Goal: Check status

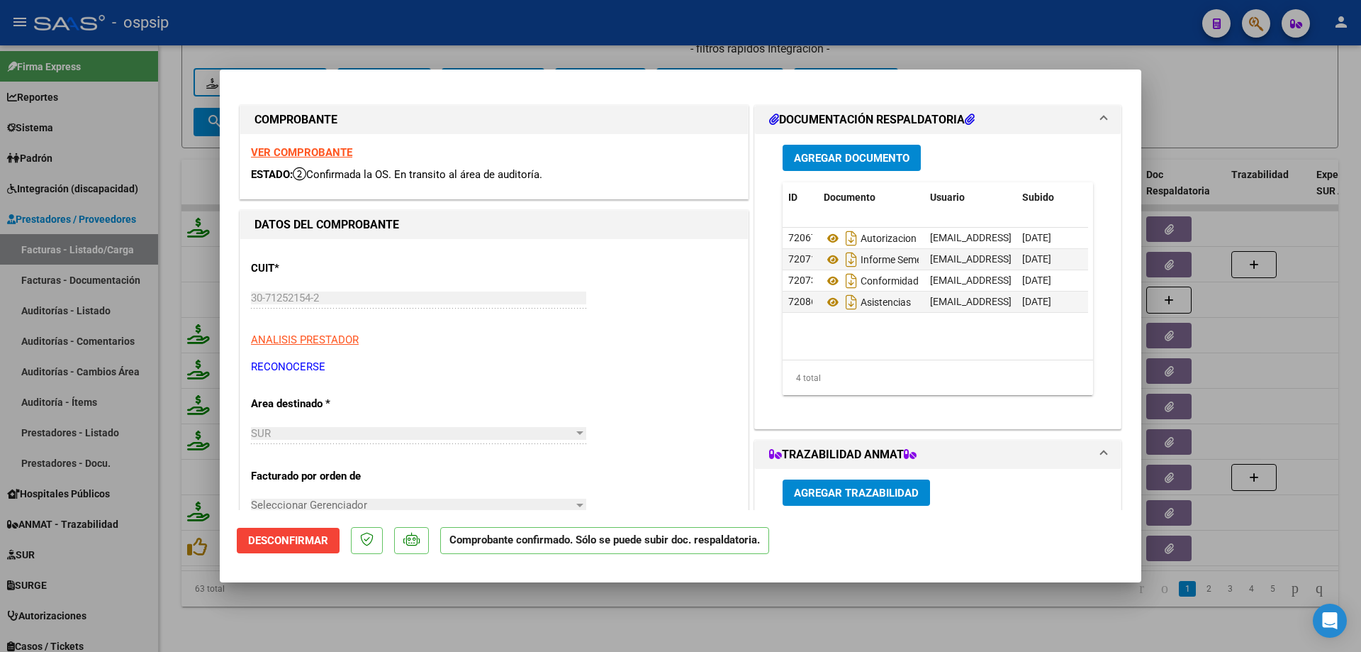
scroll to position [71, 0]
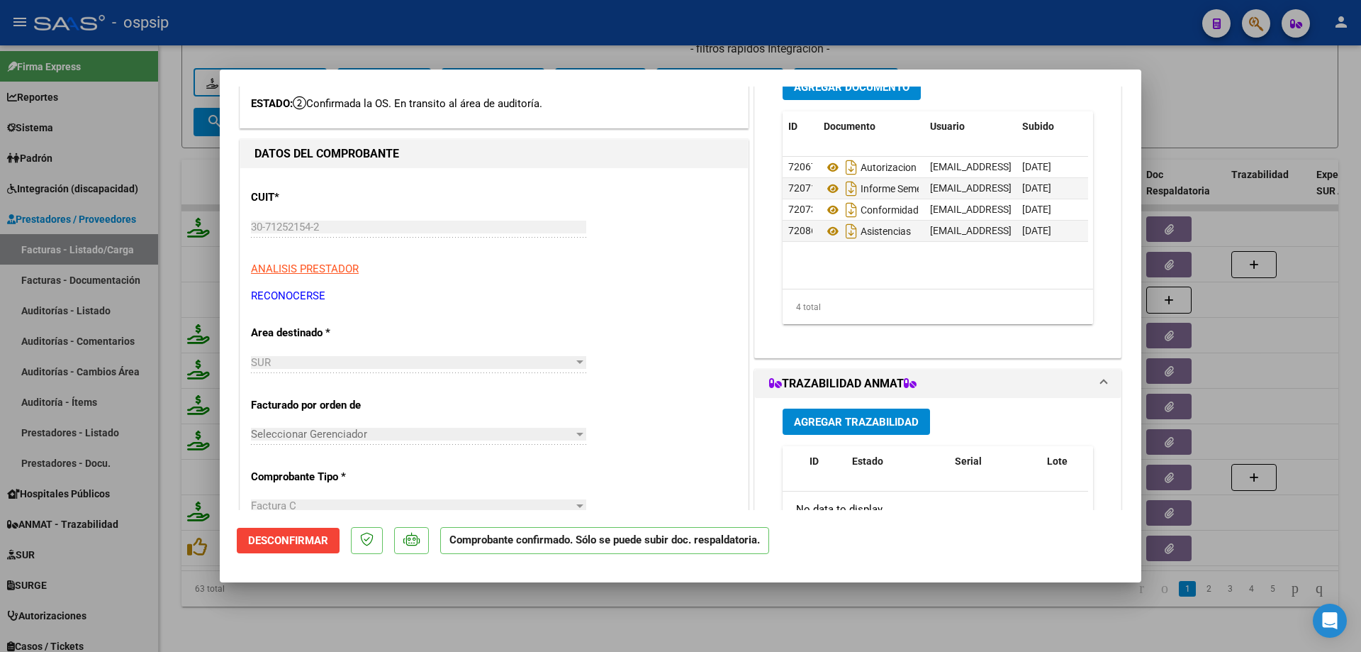
click at [67, 192] on div at bounding box center [680, 326] width 1361 height 652
type input "$ 0,00"
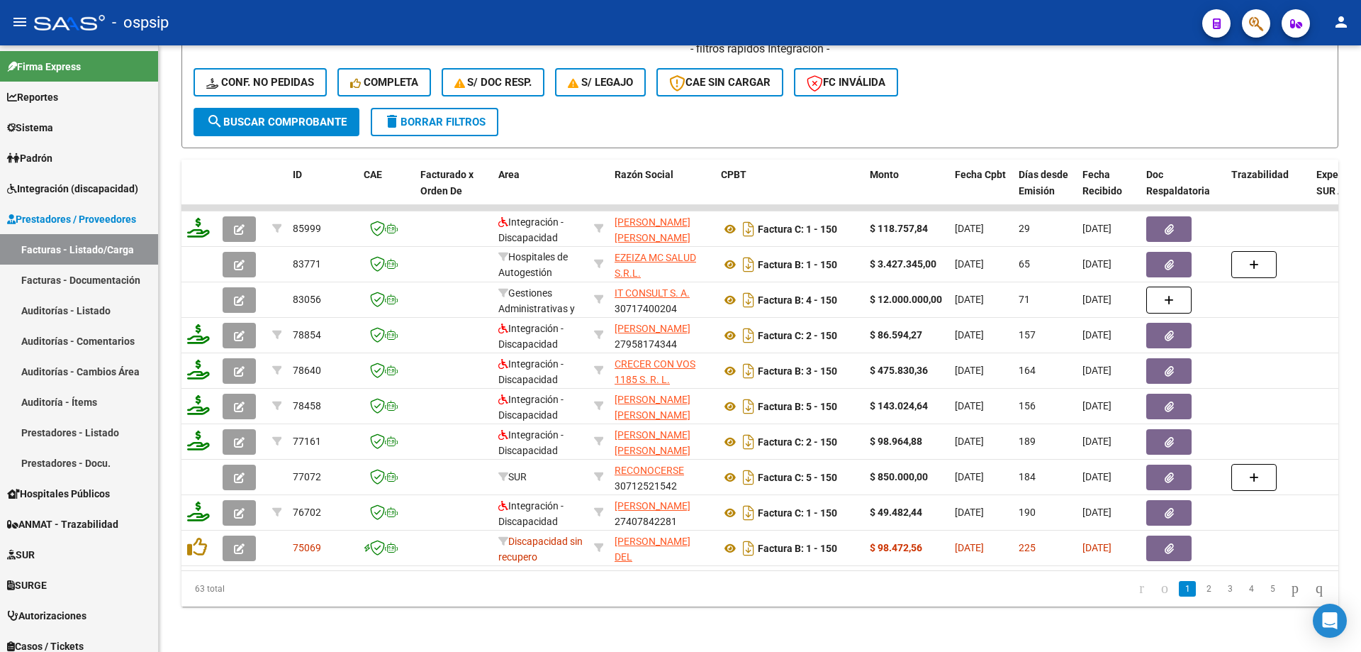
click at [67, 192] on span "Integración (discapacidad)" at bounding box center [72, 189] width 131 height 16
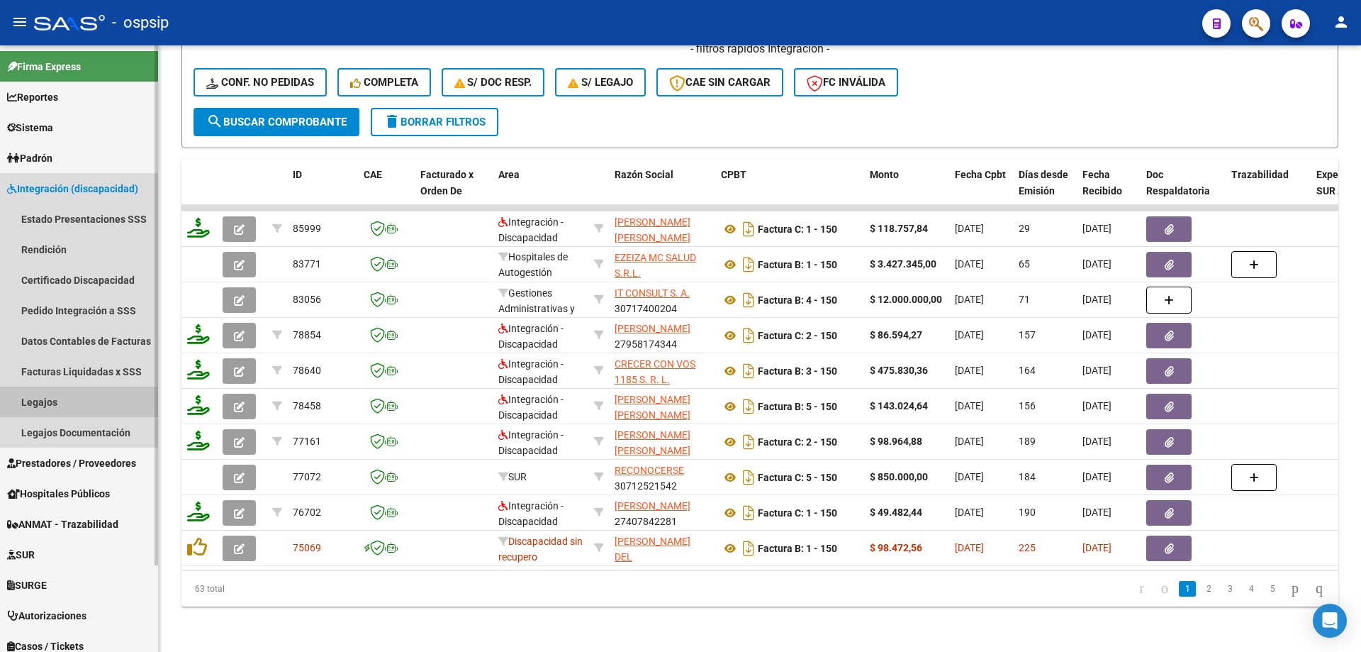
click at [52, 391] on link "Legajos" at bounding box center [79, 401] width 158 height 30
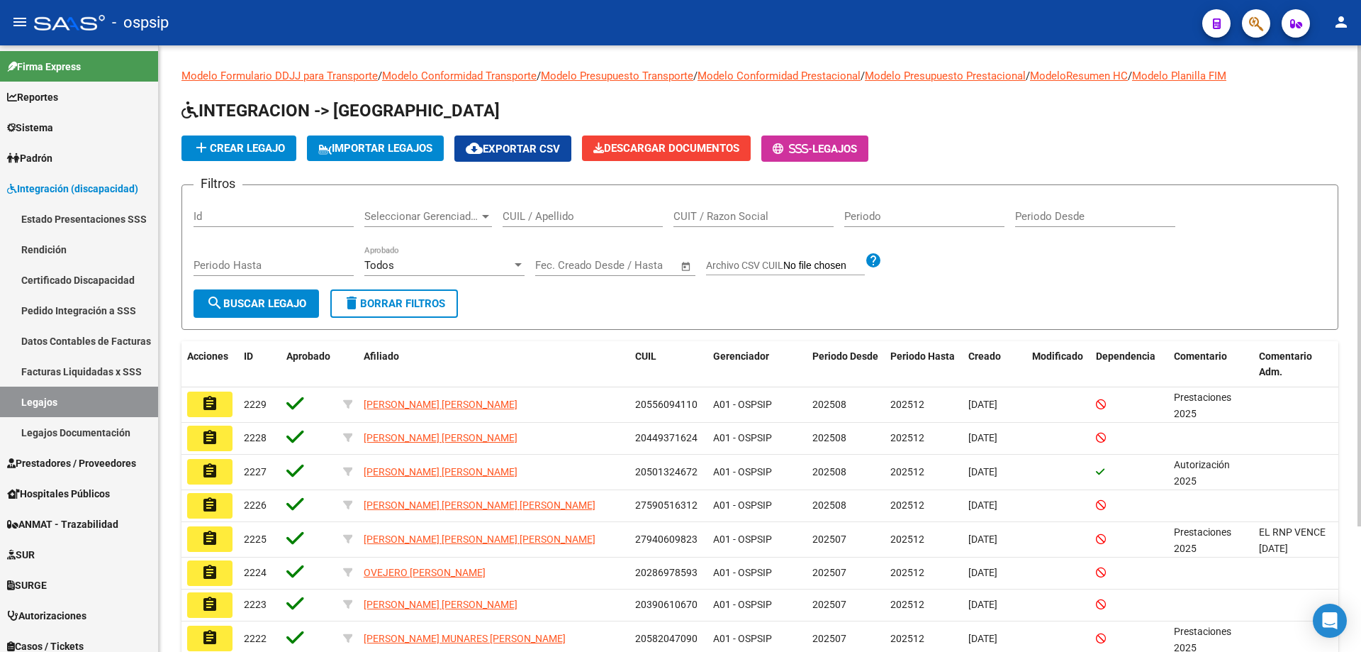
click at [587, 218] on input "CUIL / Apellido" at bounding box center [583, 216] width 160 height 13
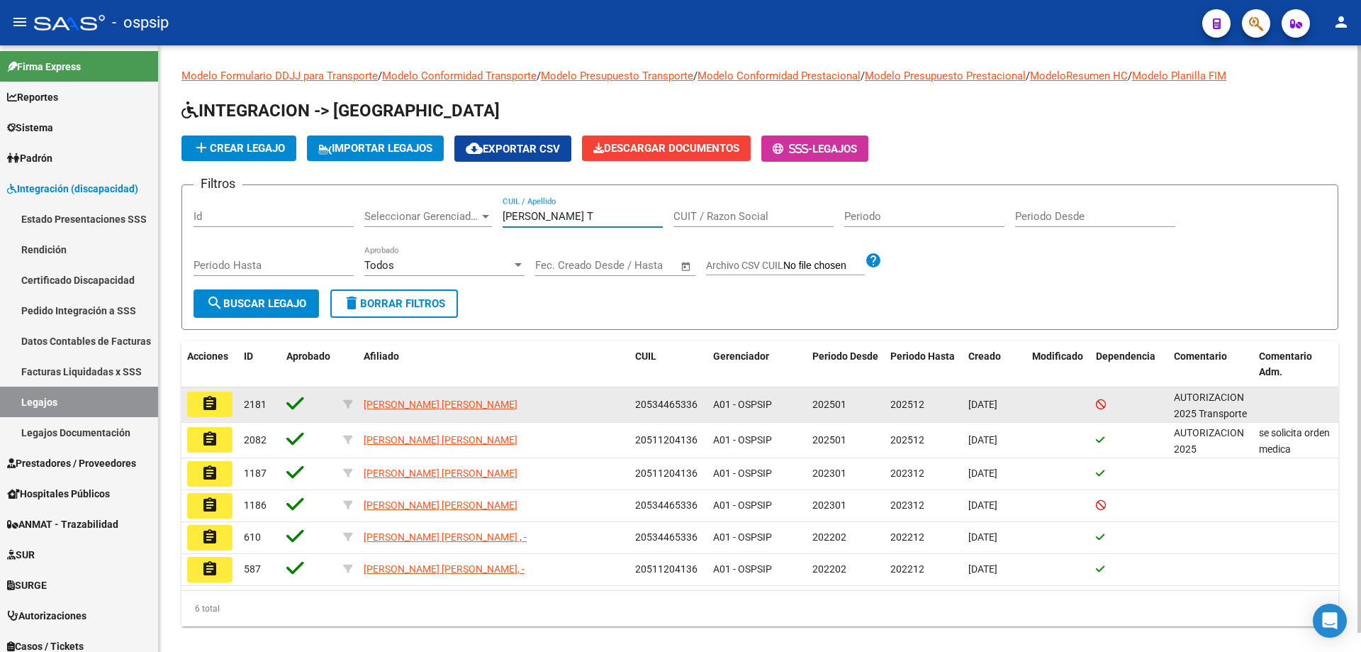
type input "[PERSON_NAME] T"
click at [213, 391] on button "assignment" at bounding box center [209, 404] width 45 height 26
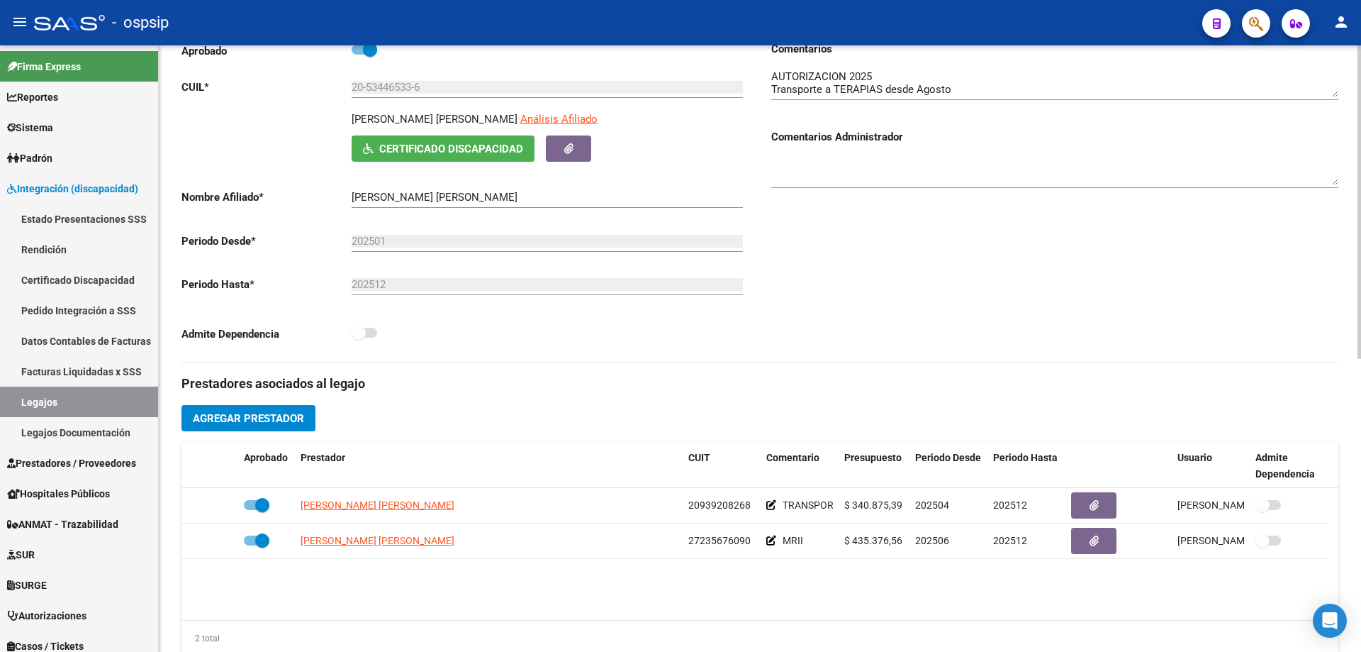
scroll to position [213, 0]
